Goal: Transaction & Acquisition: Purchase product/service

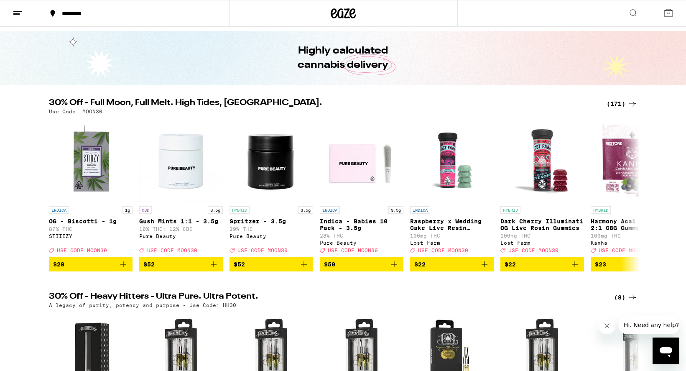
click at [619, 104] on div "(171)" at bounding box center [622, 104] width 31 height 10
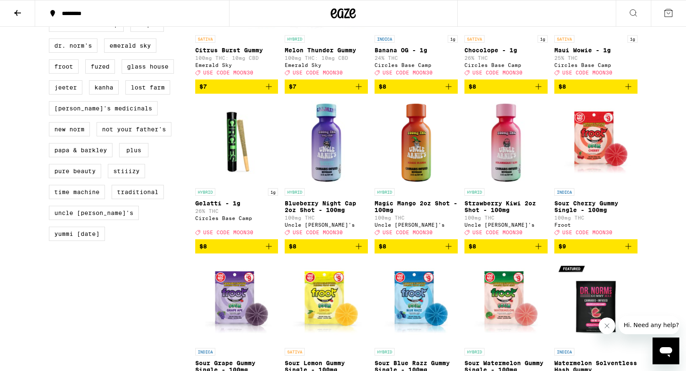
scroll to position [656, 0]
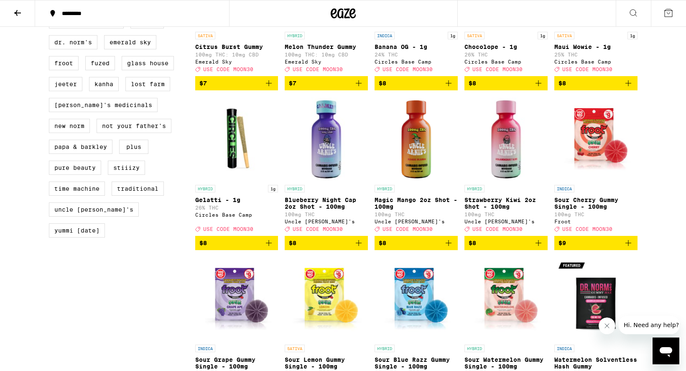
click at [324, 210] on p "Blueberry Night Cap 2oz Shot - 100mg" at bounding box center [326, 202] width 83 height 13
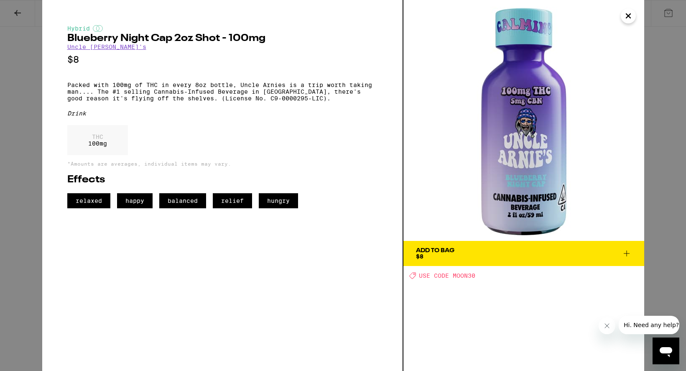
click at [627, 16] on icon "Close" at bounding box center [628, 16] width 4 height 4
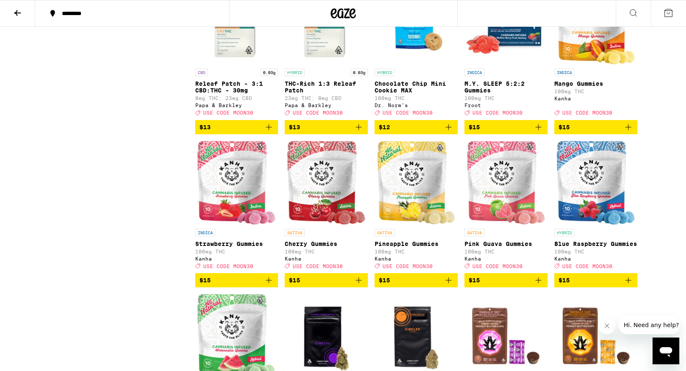
scroll to position [1290, 0]
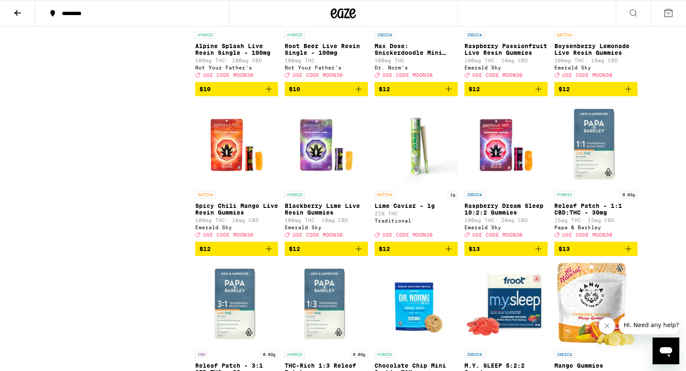
click at [18, 8] on icon at bounding box center [18, 13] width 10 height 10
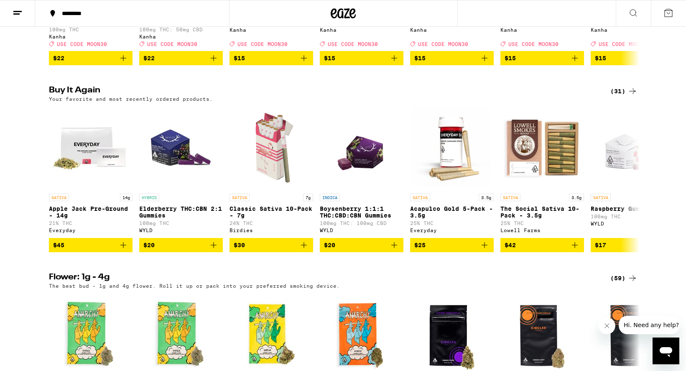
scroll to position [620, 0]
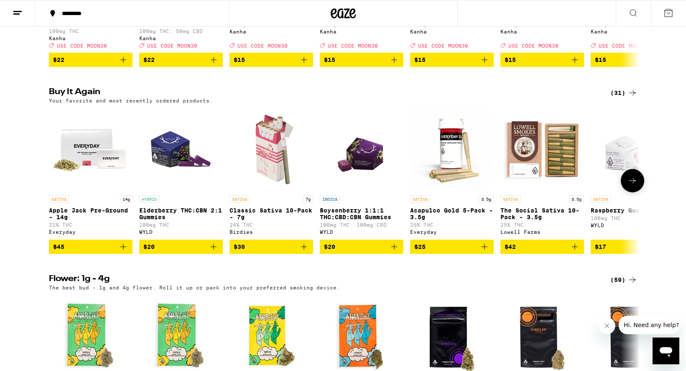
click at [214, 250] on icon "Add to bag" at bounding box center [214, 247] width 6 height 6
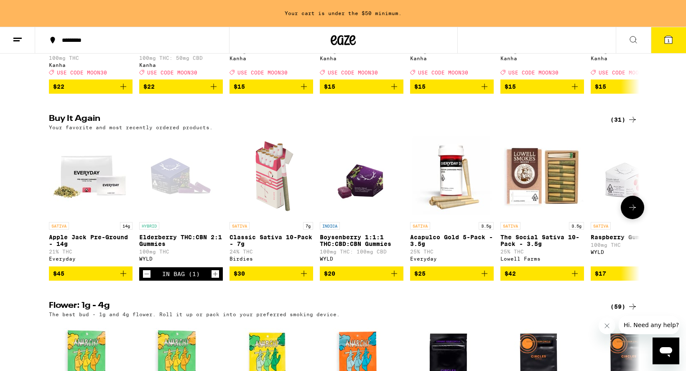
click at [214, 279] on icon "Increment" at bounding box center [216, 274] width 8 height 10
click at [393, 278] on icon "Add to bag" at bounding box center [394, 273] width 10 height 10
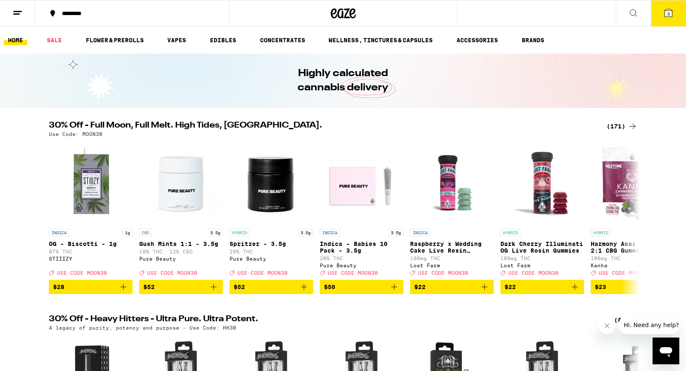
scroll to position [0, 0]
click at [621, 128] on div "(171)" at bounding box center [622, 126] width 31 height 10
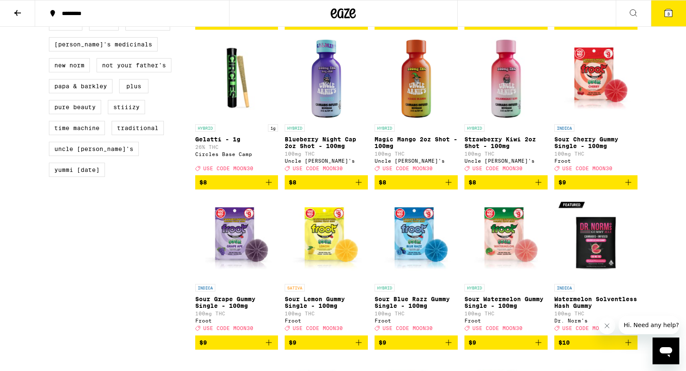
scroll to position [656, 0]
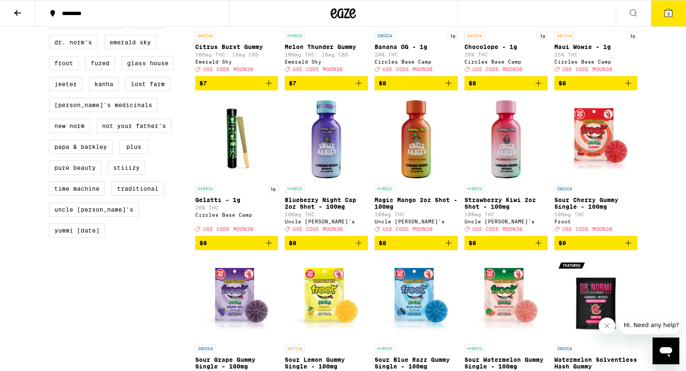
click at [269, 246] on icon "Add to bag" at bounding box center [269, 243] width 6 height 6
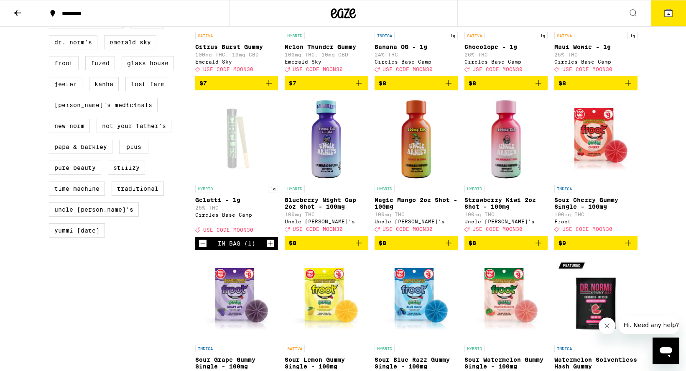
click at [270, 246] on icon "Increment" at bounding box center [270, 243] width 5 height 5
click at [668, 16] on span "5" at bounding box center [668, 13] width 3 height 5
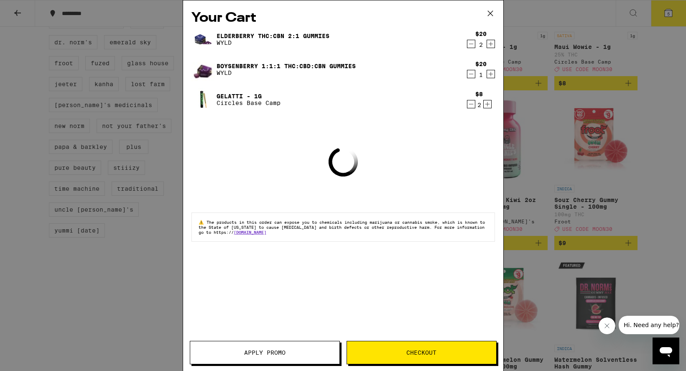
click at [492, 12] on icon at bounding box center [490, 13] width 13 height 13
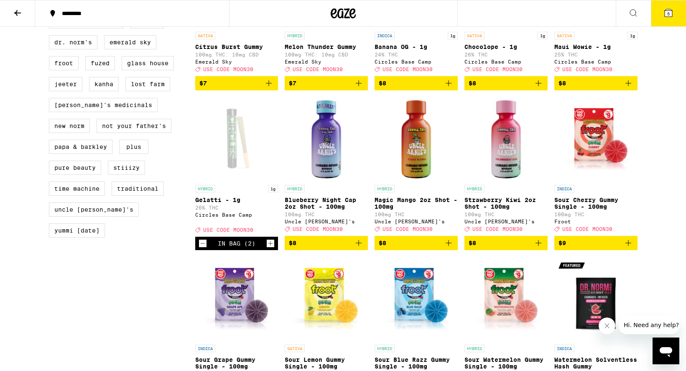
click at [667, 14] on icon at bounding box center [669, 13] width 8 height 8
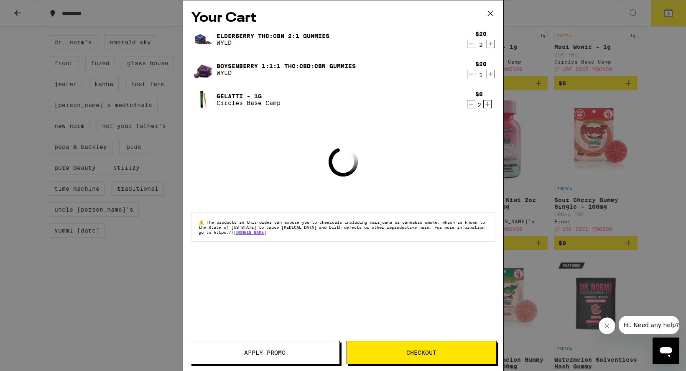
click at [280, 347] on button "Apply Promo" at bounding box center [265, 352] width 150 height 23
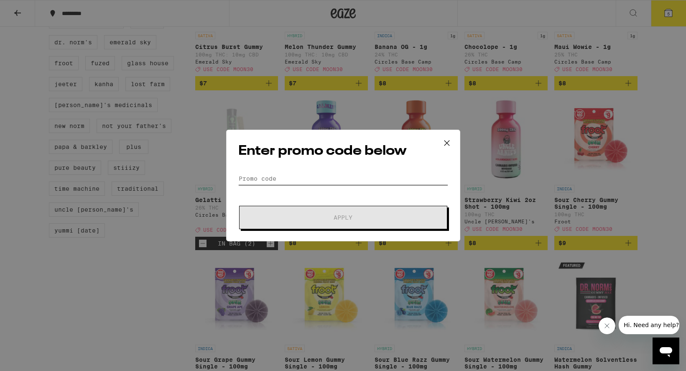
click at [314, 182] on input "Promo Code" at bounding box center [343, 178] width 210 height 13
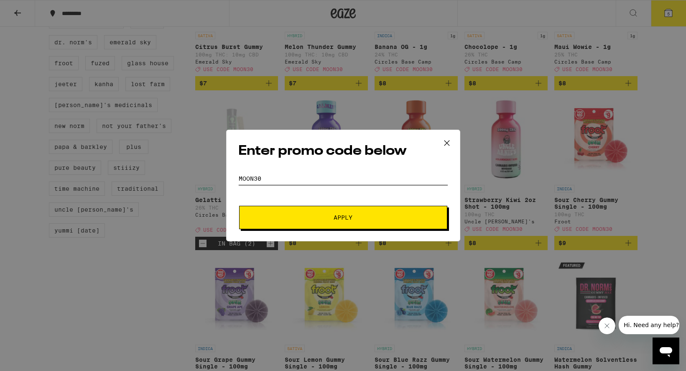
type input "moon30"
click at [343, 217] on button "Apply" at bounding box center [343, 217] width 208 height 23
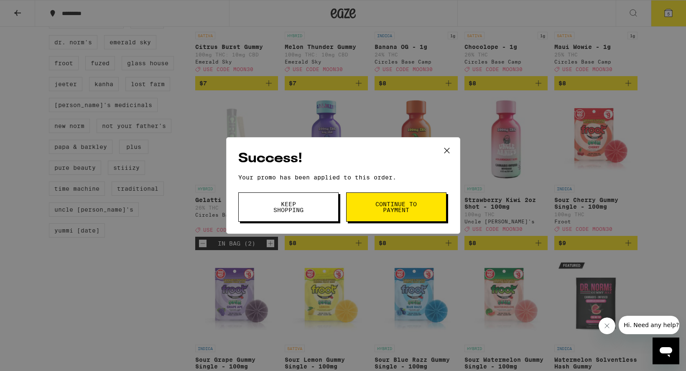
click at [394, 202] on span "Continue to payment" at bounding box center [396, 207] width 43 height 12
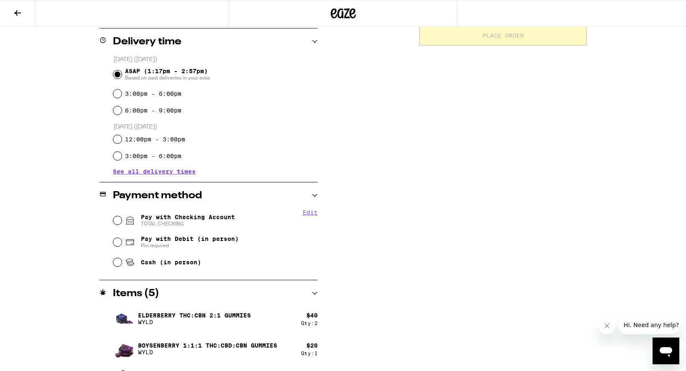
scroll to position [218, 0]
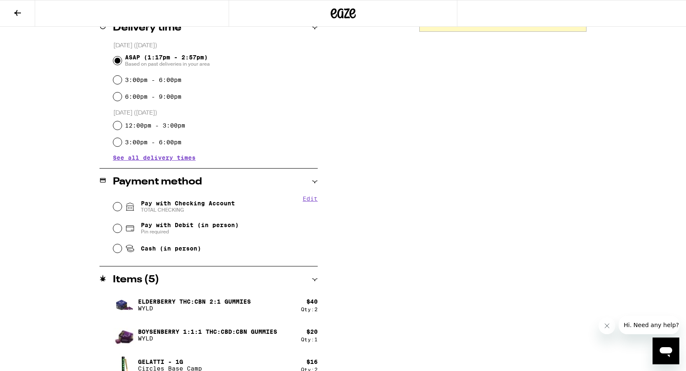
click at [116, 205] on input "Pay with Checking Account TOTAL CHECKING" at bounding box center [117, 206] width 8 height 8
radio input "true"
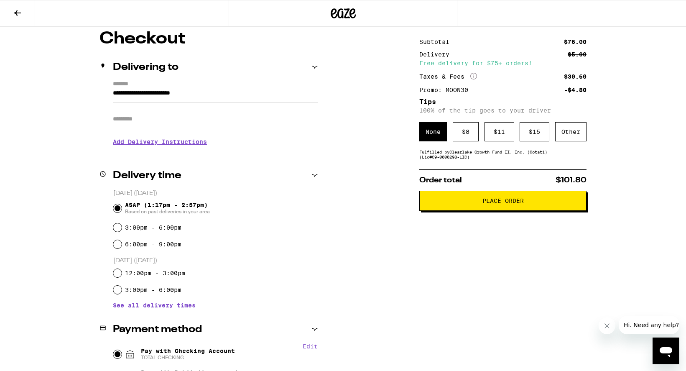
scroll to position [25, 0]
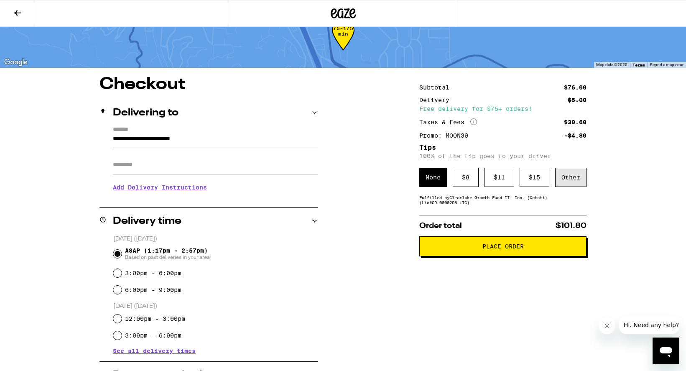
click at [575, 178] on div "Other" at bounding box center [570, 177] width 31 height 19
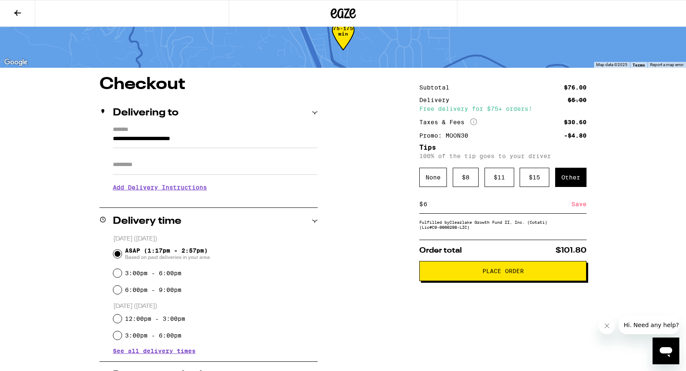
type input "6"
click at [581, 208] on div "Save" at bounding box center [578, 204] width 15 height 18
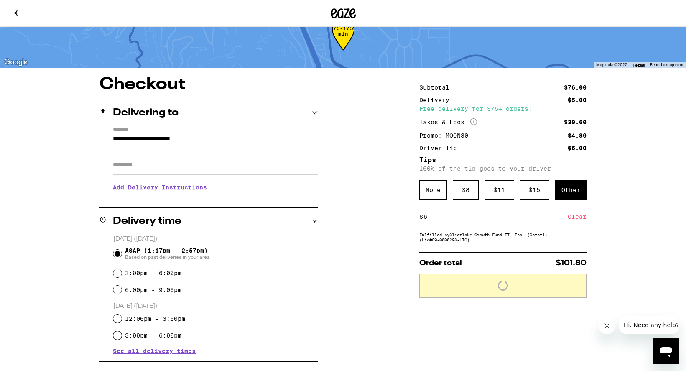
scroll to position [49, 0]
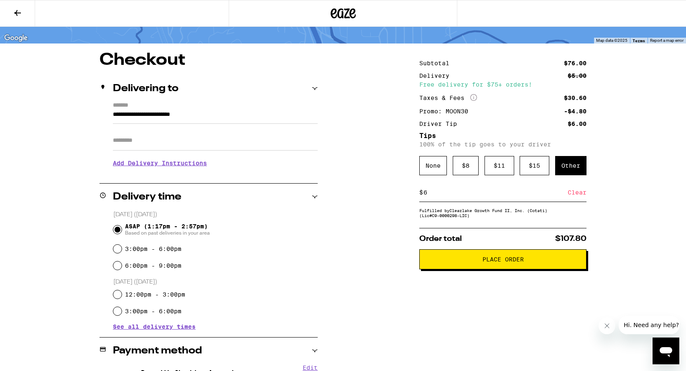
click at [529, 262] on span "Place Order" at bounding box center [502, 259] width 153 height 6
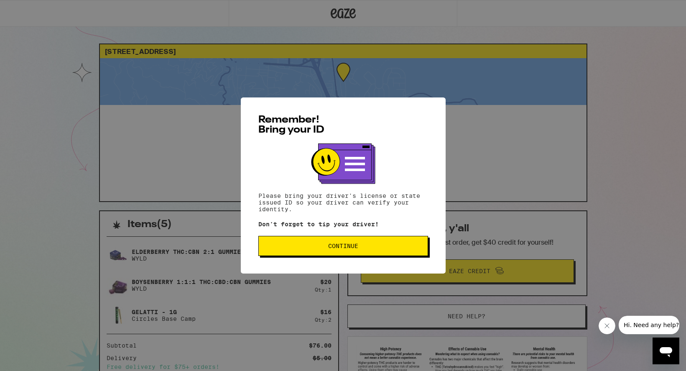
click at [339, 252] on button "Continue" at bounding box center [343, 246] width 170 height 20
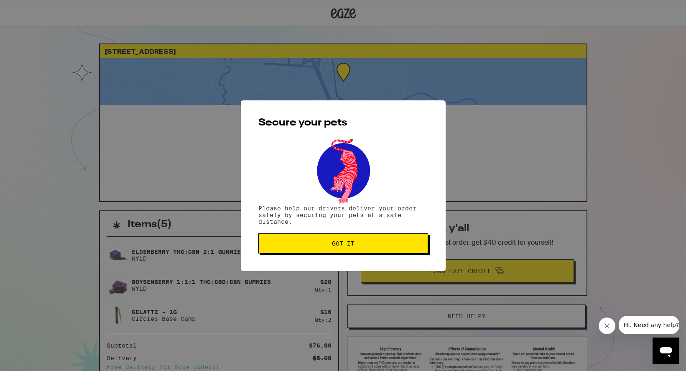
click at [370, 265] on div "Secure your pets Please help our drivers deliver your order safely by securing …" at bounding box center [343, 185] width 205 height 171
click at [353, 239] on button "Got it" at bounding box center [343, 243] width 170 height 20
